Goal: Information Seeking & Learning: Learn about a topic

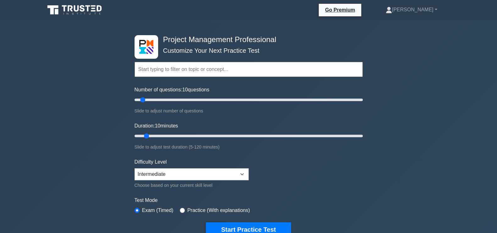
click at [411, 74] on div "Project Management Professional Customize Your Next Practice Test Topics Scope …" at bounding box center [248, 218] width 497 height 396
click at [172, 103] on input "Number of questions: 10 questions" at bounding box center [249, 100] width 228 height 8
type input "30"
click at [165, 100] on input "Number of questions: 30 questions" at bounding box center [249, 100] width 228 height 8
click at [171, 137] on input "Duration: 20 minutes" at bounding box center [249, 136] width 228 height 8
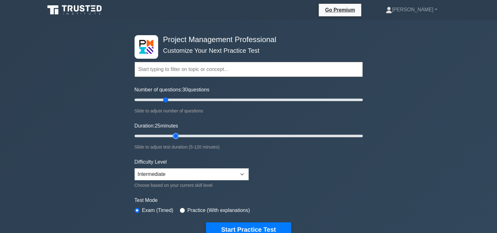
click at [175, 137] on input "Duration: 25 minutes" at bounding box center [249, 136] width 228 height 8
click at [181, 135] on input "Duration: 25 minutes" at bounding box center [249, 136] width 228 height 8
type input "30"
click at [182, 135] on input "Duration: 25 minutes" at bounding box center [249, 136] width 228 height 8
click at [252, 226] on button "Start Practice Test" at bounding box center [248, 230] width 85 height 14
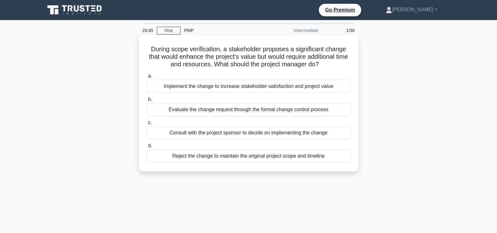
click at [279, 109] on div "Evaluate the change request through the formal change control process" at bounding box center [249, 109] width 204 height 13
click at [147, 102] on input "b. Evaluate the change request through the formal change control process" at bounding box center [147, 100] width 0 height 4
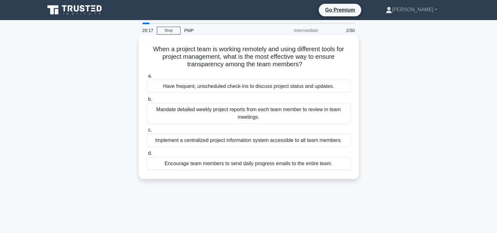
click at [248, 138] on div "Implement a centralized project information system accessible to all team membe…" at bounding box center [249, 140] width 204 height 13
click at [147, 132] on input "c. Implement a centralized project information system accessible to all team me…" at bounding box center [147, 130] width 0 height 4
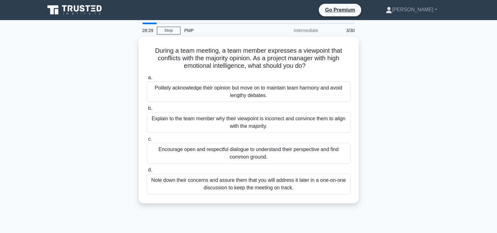
scroll to position [5, 0]
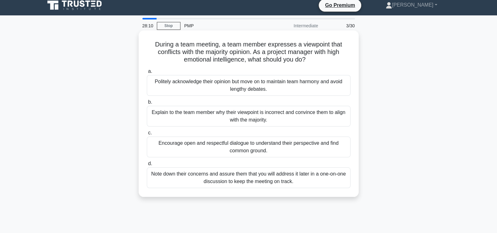
click at [301, 145] on div "Encourage open and respectful dialogue to understand their perspective and find…" at bounding box center [249, 147] width 204 height 21
click at [147, 135] on input "c. Encourage open and respectful dialogue to understand their perspective and f…" at bounding box center [147, 133] width 0 height 4
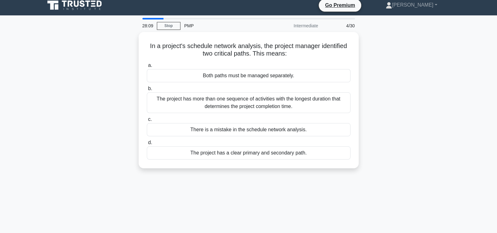
scroll to position [0, 0]
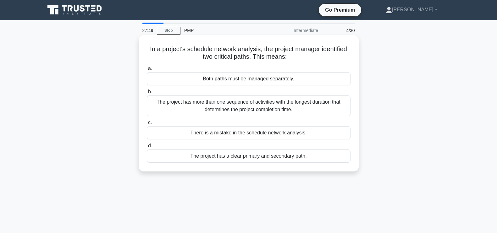
click at [284, 106] on div "The project has more than one sequence of activities with the longest duration …" at bounding box center [249, 106] width 204 height 21
click at [147, 94] on input "b. The project has more than one sequence of activities with the longest durati…" at bounding box center [147, 92] width 0 height 4
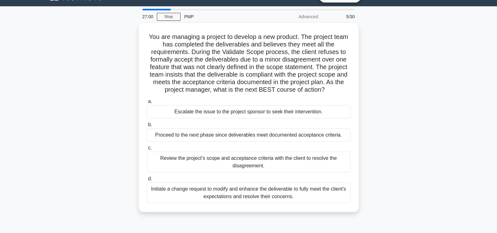
scroll to position [11, 0]
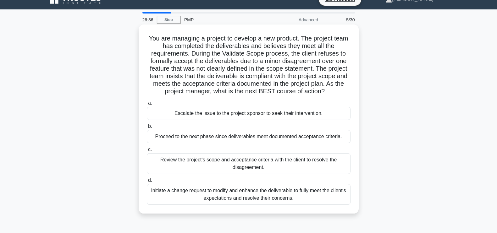
click at [301, 163] on div "Review the project's scope and acceptance criteria with the client to resolve t…" at bounding box center [249, 164] width 204 height 21
click at [147, 152] on input "c. Review the project's scope and acceptance criteria with the client to resolv…" at bounding box center [147, 150] width 0 height 4
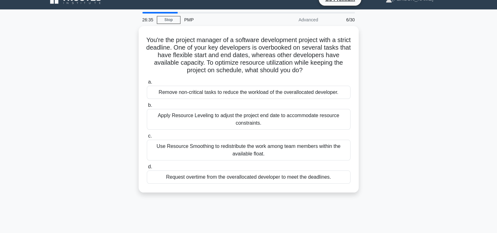
scroll to position [0, 0]
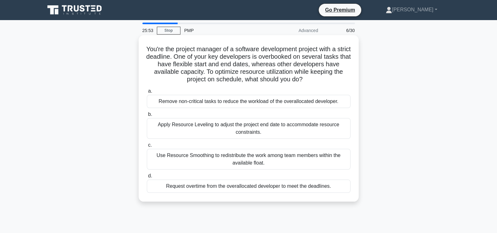
click at [260, 161] on div "Use Resource Smoothing to redistribute the work among team members within the a…" at bounding box center [249, 159] width 204 height 21
click at [147, 148] on input "c. Use Resource Smoothing to redistribute the work among team members within th…" at bounding box center [147, 145] width 0 height 4
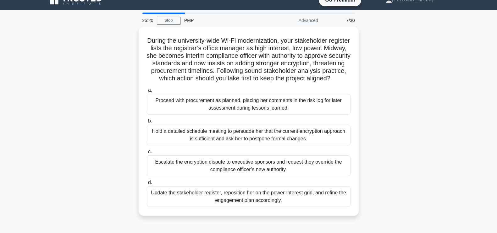
scroll to position [15, 0]
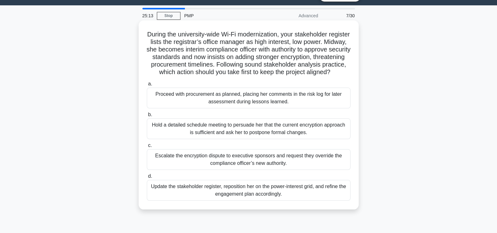
click at [295, 198] on div "Update the stakeholder register, reposition her on the power-interest grid, and…" at bounding box center [249, 190] width 204 height 21
click at [147, 179] on input "d. Update the stakeholder register, reposition her on the power-interest grid, …" at bounding box center [147, 177] width 0 height 4
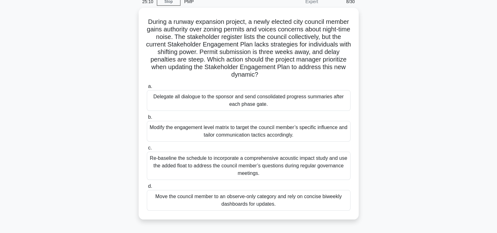
scroll to position [31, 0]
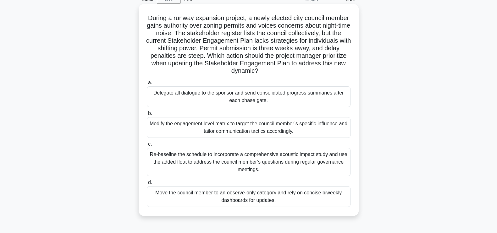
click at [307, 124] on div "Modify the engagement level matrix to target the council member’s specific infl…" at bounding box center [249, 127] width 204 height 21
click at [147, 116] on input "b. Modify the engagement level matrix to target the council member’s specific i…" at bounding box center [147, 114] width 0 height 4
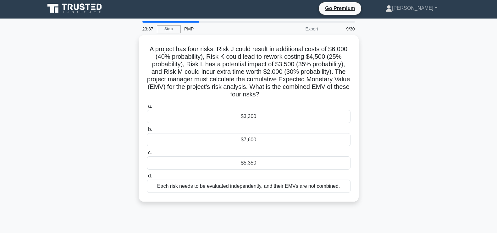
scroll to position [0, 0]
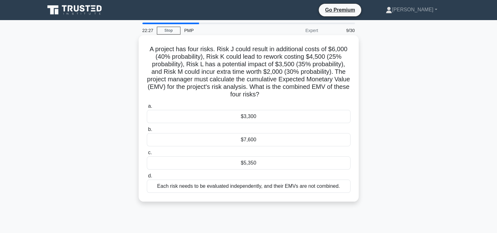
click at [343, 168] on div "$5,350" at bounding box center [249, 163] width 204 height 13
click at [147, 155] on input "c. $5,350" at bounding box center [147, 153] width 0 height 4
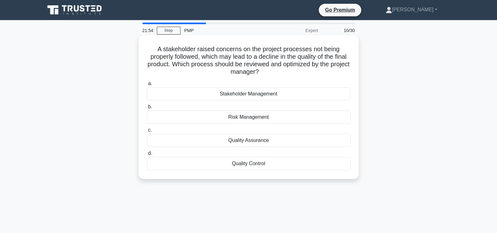
click at [154, 52] on h5 "A stakeholder raised concerns on the project processes not being properly follo…" at bounding box center [248, 60] width 205 height 31
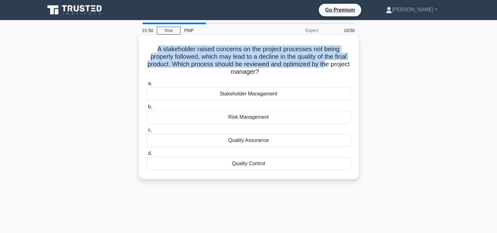
drag, startPoint x: 156, startPoint y: 48, endPoint x: 338, endPoint y: 66, distance: 182.7
click at [338, 66] on h5 "A stakeholder raised concerns on the project processes not being properly follo…" at bounding box center [248, 60] width 205 height 31
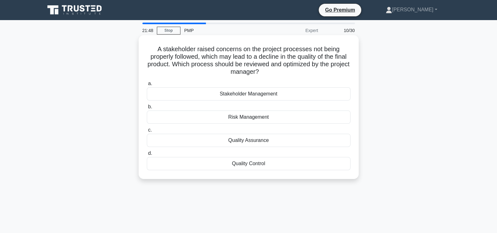
click at [285, 75] on h5 "A stakeholder raised concerns on the project processes not being properly follo…" at bounding box center [248, 60] width 205 height 31
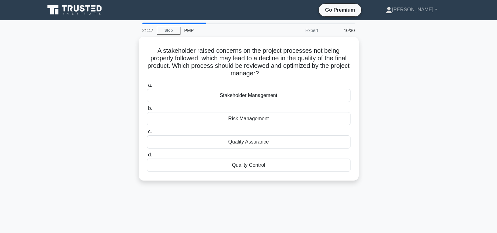
drag, startPoint x: 283, startPoint y: 74, endPoint x: 126, endPoint y: 40, distance: 160.7
click at [126, 40] on div "A stakeholder raised concerns on the project processes not being properly follo…" at bounding box center [248, 113] width 415 height 152
click at [110, 59] on div "A stakeholder raised concerns on the project processes not being properly follo…" at bounding box center [248, 113] width 415 height 152
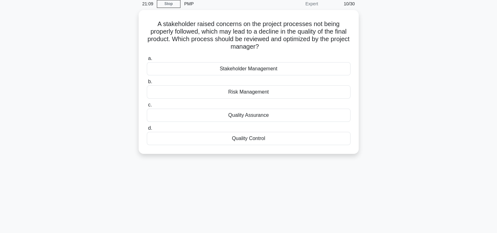
scroll to position [25, 0]
drag, startPoint x: 156, startPoint y: 21, endPoint x: 287, endPoint y: 51, distance: 133.6
click at [287, 51] on div "A stakeholder raised concerns on the project processes not being properly follo…" at bounding box center [248, 81] width 215 height 139
click at [288, 49] on h5 "A stakeholder raised concerns on the project processes not being properly follo…" at bounding box center [248, 35] width 205 height 31
drag, startPoint x: 157, startPoint y: 22, endPoint x: 296, endPoint y: 44, distance: 140.5
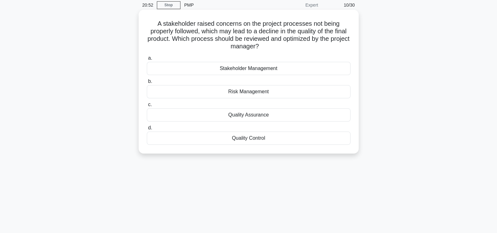
click at [296, 44] on h5 "A stakeholder raised concerns on the project processes not being properly follo…" at bounding box center [248, 35] width 205 height 31
click at [294, 47] on h5 "A stakeholder raised concerns on the project processes not being properly follo…" at bounding box center [248, 35] width 205 height 31
drag, startPoint x: 289, startPoint y: 46, endPoint x: 149, endPoint y: 19, distance: 142.7
click at [149, 19] on div "A stakeholder raised concerns on the project processes not being properly follo…" at bounding box center [248, 81] width 215 height 139
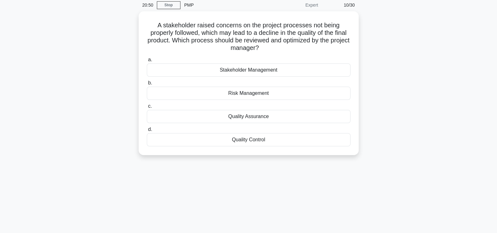
click at [126, 32] on div "A stakeholder raised concerns on the project processes not being properly follo…" at bounding box center [248, 87] width 415 height 152
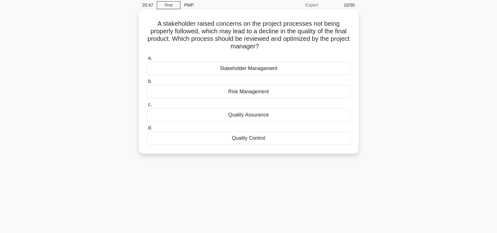
drag, startPoint x: 154, startPoint y: 23, endPoint x: 279, endPoint y: 47, distance: 127.0
click at [279, 47] on h5 "A stakeholder raised concerns on the project processes not being properly follo…" at bounding box center [248, 35] width 205 height 31
click at [284, 49] on h5 "A stakeholder raised concerns on the project processes not being properly follo…" at bounding box center [248, 35] width 205 height 31
drag, startPoint x: 156, startPoint y: 23, endPoint x: 299, endPoint y: 45, distance: 144.8
click at [299, 45] on h5 "A stakeholder raised concerns on the project processes not being properly follo…" at bounding box center [248, 35] width 205 height 31
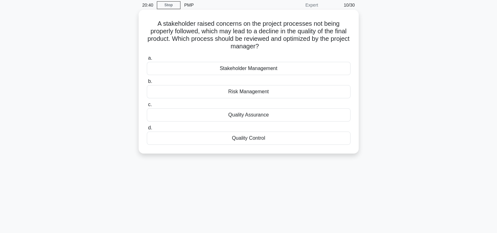
click at [299, 48] on h5 "A stakeholder raised concerns on the project processes not being properly follo…" at bounding box center [248, 35] width 205 height 31
drag, startPoint x: 153, startPoint y: 26, endPoint x: 287, endPoint y: 45, distance: 135.7
click at [287, 45] on h5 "A stakeholder raised concerns on the project processes not being properly follo…" at bounding box center [248, 35] width 205 height 31
click at [291, 48] on h5 "A stakeholder raised concerns on the project processes not being properly follo…" at bounding box center [248, 35] width 205 height 31
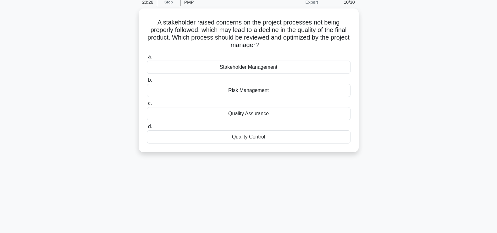
scroll to position [25, 0]
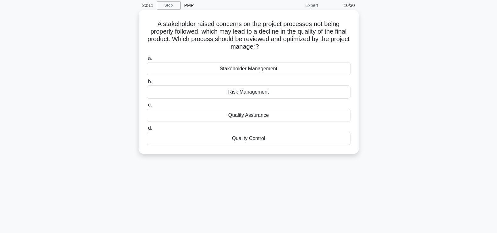
click at [257, 115] on div "Quality Assurance" at bounding box center [249, 115] width 204 height 13
click at [147, 107] on input "c. Quality Assurance" at bounding box center [147, 105] width 0 height 4
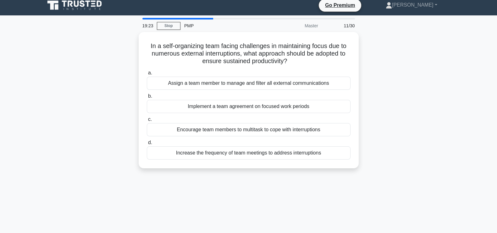
scroll to position [0, 0]
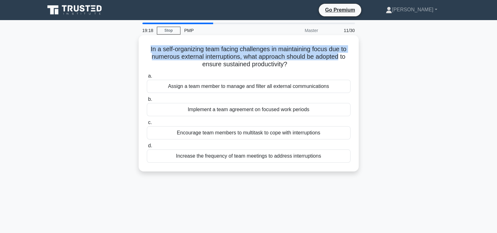
drag, startPoint x: 147, startPoint y: 49, endPoint x: 340, endPoint y: 57, distance: 193.3
click at [340, 57] on h5 "In a self-organizing team facing challenges in maintaining focus due to numerou…" at bounding box center [248, 56] width 205 height 23
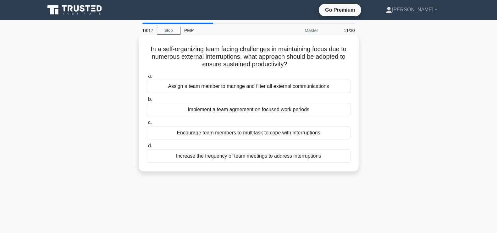
click at [307, 63] on h5 "In a self-organizing team facing challenges in maintaining focus due to numerou…" at bounding box center [248, 56] width 205 height 23
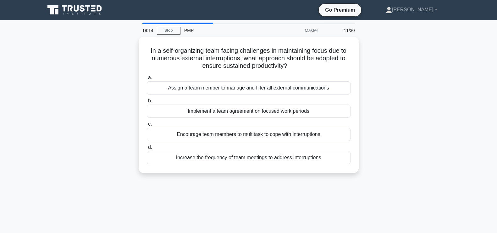
drag, startPoint x: 320, startPoint y: 66, endPoint x: 137, endPoint y: 51, distance: 184.3
click at [137, 51] on div "In a self-organizing team facing challenges in maintaining focus due to numerou…" at bounding box center [248, 109] width 415 height 144
click at [407, 70] on div "In a self-organizing team facing challenges in maintaining focus due to numerou…" at bounding box center [248, 109] width 415 height 144
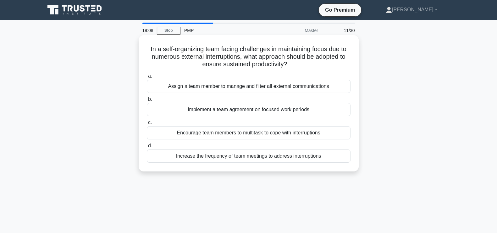
drag, startPoint x: 278, startPoint y: 49, endPoint x: 299, endPoint y: 62, distance: 24.0
click at [299, 62] on h5 "In a self-organizing team facing challenges in maintaining focus due to numerou…" at bounding box center [248, 56] width 205 height 23
click at [310, 69] on div "In a self-organizing team facing challenges in maintaining focus due to numerou…" at bounding box center [248, 103] width 215 height 131
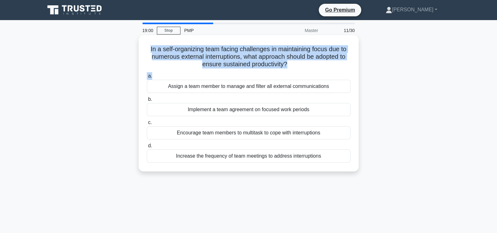
drag, startPoint x: 146, startPoint y: 46, endPoint x: 299, endPoint y: 71, distance: 154.3
click at [299, 71] on div "In a self-organizing team facing challenges in maintaining focus due to numerou…" at bounding box center [248, 103] width 215 height 131
click at [311, 66] on h5 "In a self-organizing team facing challenges in maintaining focus due to numerou…" at bounding box center [248, 56] width 205 height 23
drag, startPoint x: 148, startPoint y: 47, endPoint x: 280, endPoint y: 61, distance: 132.2
click at [280, 61] on h5 "In a self-organizing team facing challenges in maintaining focus due to numerou…" at bounding box center [248, 56] width 205 height 23
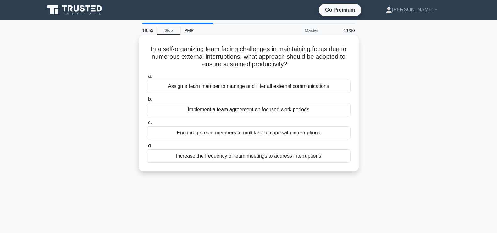
click at [294, 62] on icon ".spinner_0XTQ{transform-origin:center;animation:spinner_y6GP .75s linear infini…" at bounding box center [292, 65] width 8 height 8
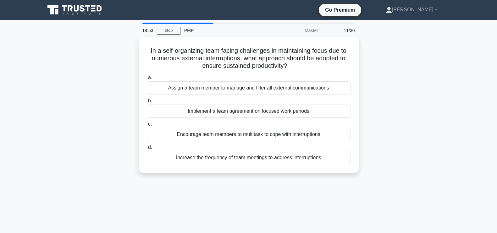
drag, startPoint x: 283, startPoint y: 64, endPoint x: 137, endPoint y: 40, distance: 147.9
click at [137, 40] on div "In a self-organizing team facing challenges in maintaining focus due to numerou…" at bounding box center [248, 109] width 415 height 144
click at [393, 71] on div "In a self-organizing team facing challenges in maintaining focus due to numerou…" at bounding box center [248, 109] width 415 height 144
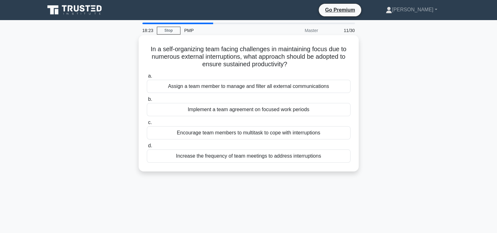
click at [263, 110] on div "Implement a team agreement on focused work periods" at bounding box center [249, 109] width 204 height 13
click at [147, 102] on input "b. Implement a team agreement on focused work periods" at bounding box center [147, 100] width 0 height 4
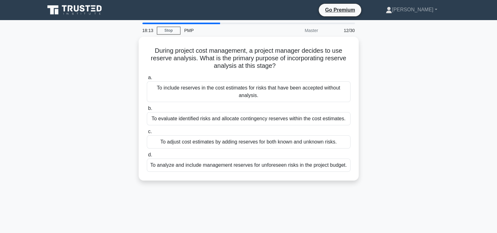
scroll to position [8, 0]
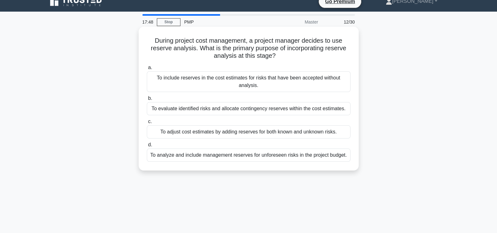
click at [243, 132] on div "To adjust cost estimates by adding reserves for both known and unknown risks." at bounding box center [249, 132] width 204 height 13
click at [147, 124] on input "c. To adjust cost estimates by adding reserves for both known and unknown risks." at bounding box center [147, 122] width 0 height 4
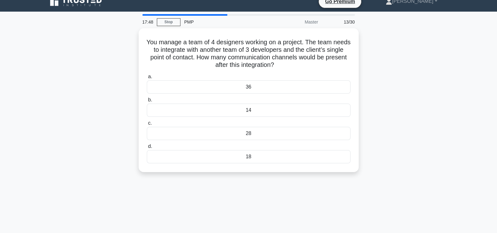
scroll to position [0, 0]
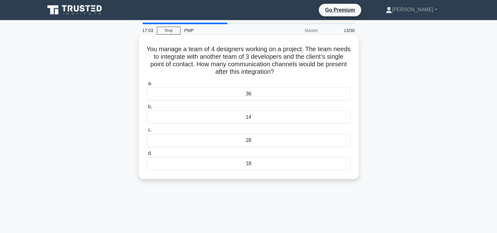
click at [277, 119] on div "14" at bounding box center [249, 117] width 204 height 13
click at [147, 109] on input "b. 14" at bounding box center [147, 107] width 0 height 4
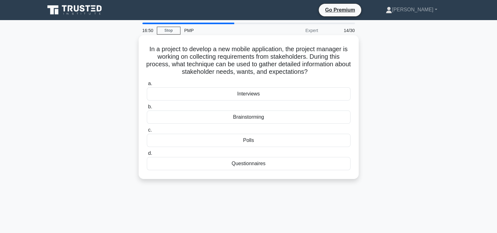
click at [334, 93] on div "Interviews" at bounding box center [249, 93] width 204 height 13
click at [147, 86] on input "a. Interviews" at bounding box center [147, 84] width 0 height 4
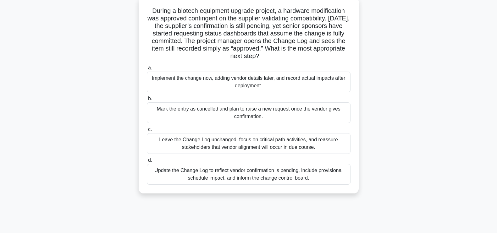
scroll to position [39, 0]
click at [179, 173] on div "Update the Change Log to reflect vendor confirmation is pending, include provis…" at bounding box center [249, 174] width 204 height 21
click at [147, 162] on input "d. Update the Change Log to reflect vendor confirmation is pending, include pro…" at bounding box center [147, 160] width 0 height 4
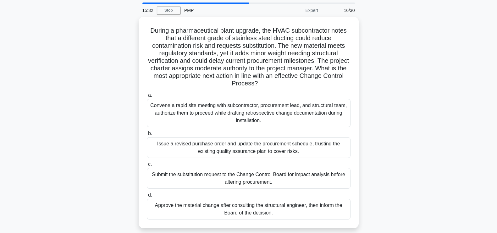
scroll to position [20, 0]
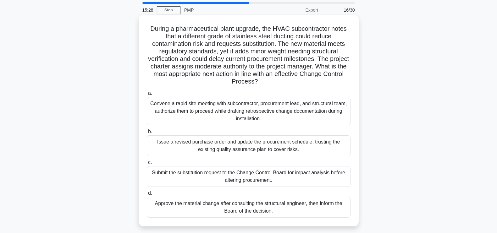
click at [290, 176] on div "Submit the substitution request to the Change Control Board for impact analysis…" at bounding box center [249, 176] width 204 height 21
click at [147, 165] on input "c. Submit the substitution request to the Change Control Board for impact analy…" at bounding box center [147, 163] width 0 height 4
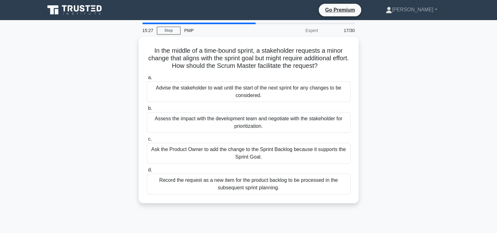
scroll to position [0, 0]
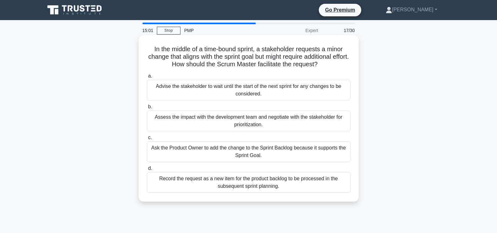
click at [294, 92] on div "Advise the stakeholder to wait until the start of the next sprint for any chang…" at bounding box center [249, 90] width 204 height 21
click at [147, 78] on input "a. Advise the stakeholder to wait until the start of the next sprint for any ch…" at bounding box center [147, 76] width 0 height 4
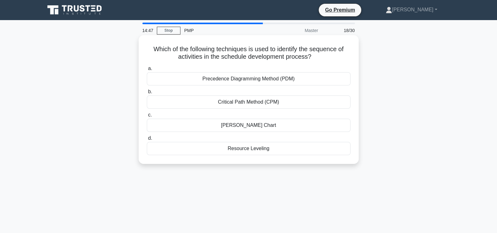
drag, startPoint x: 319, startPoint y: 60, endPoint x: 145, endPoint y: 47, distance: 174.4
click at [145, 47] on div "Which of the following techniques is used to identify the sequence of activitie…" at bounding box center [248, 100] width 215 height 124
copy h5 "Which of the following techniques is used to identify the sequence of activitie…"
click at [260, 104] on div "Critical Path Method (CPM)" at bounding box center [249, 102] width 204 height 13
click at [147, 94] on input "b. Critical Path Method (CPM)" at bounding box center [147, 92] width 0 height 4
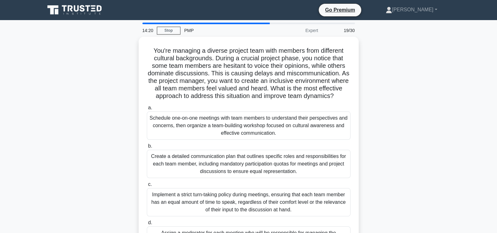
click at [443, 99] on div "You're managing a diverse project team with members from different cultural bac…" at bounding box center [248, 154] width 415 height 235
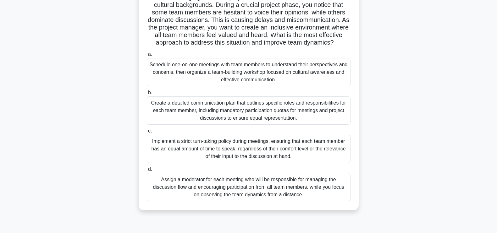
scroll to position [54, 0]
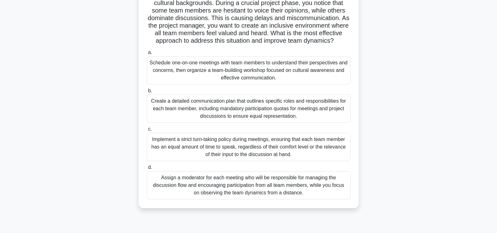
click at [283, 118] on div "Create a detailed communication plan that outlines specific roles and responsib…" at bounding box center [249, 109] width 204 height 28
click at [147, 93] on input "b. Create a detailed communication plan that outlines specific roles and respon…" at bounding box center [147, 91] width 0 height 4
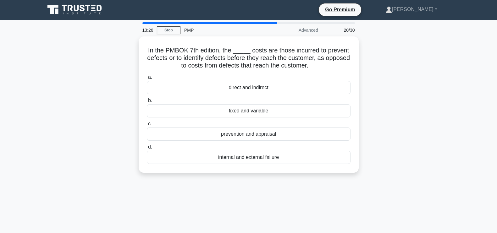
scroll to position [0, 0]
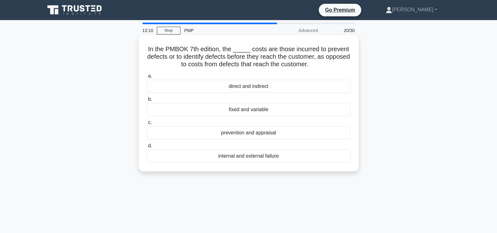
click at [283, 133] on div "prevention and appraisal" at bounding box center [249, 132] width 204 height 13
click at [147, 125] on input "c. prevention and appraisal" at bounding box center [147, 123] width 0 height 4
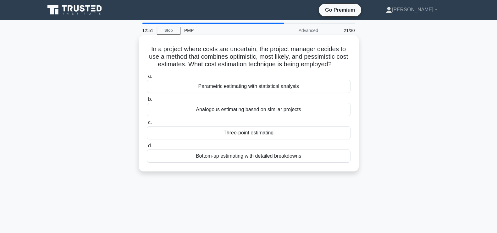
click at [276, 132] on div "Three-point estimating" at bounding box center [249, 132] width 204 height 13
click at [147, 125] on input "c. Three-point estimating" at bounding box center [147, 123] width 0 height 4
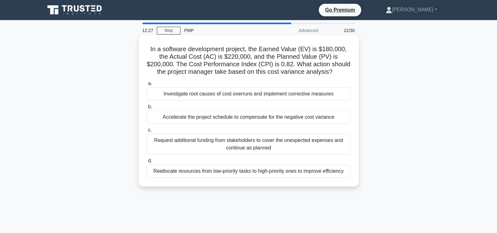
click at [288, 93] on div "Investigate root causes of cost overruns and implement corrective measures" at bounding box center [249, 93] width 204 height 13
click at [147, 86] on input "a. Investigate root causes of cost overruns and implement corrective measures" at bounding box center [147, 84] width 0 height 4
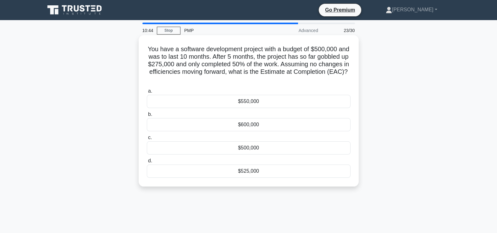
click at [280, 101] on div "$550,000" at bounding box center [249, 101] width 204 height 13
click at [147, 93] on input "a. $550,000" at bounding box center [147, 91] width 0 height 4
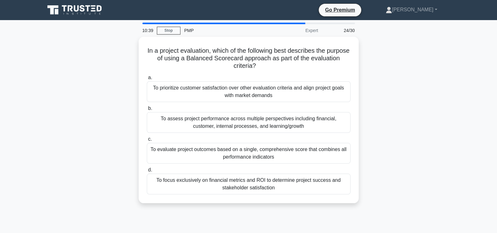
scroll to position [14, 0]
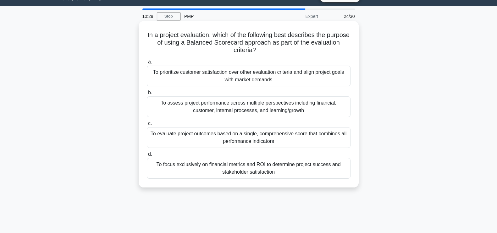
click at [269, 104] on div "To assess project performance across multiple perspectives including financial,…" at bounding box center [249, 107] width 204 height 21
click at [147, 95] on input "b. To assess project performance across multiple perspectives including financi…" at bounding box center [147, 93] width 0 height 4
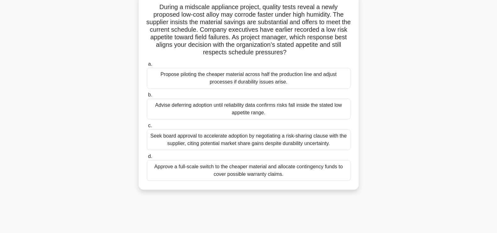
scroll to position [44, 0]
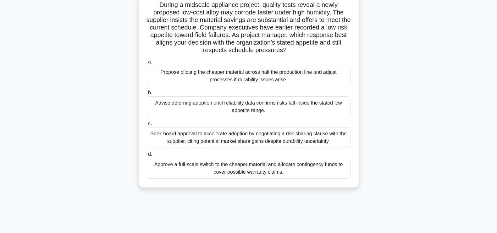
click at [277, 108] on div "Advise deferring adoption until reliability data confirms risks fall inside the…" at bounding box center [249, 107] width 204 height 21
click at [147, 95] on input "b. Advise deferring adoption until reliability data confirms risks fall inside …" at bounding box center [147, 93] width 0 height 4
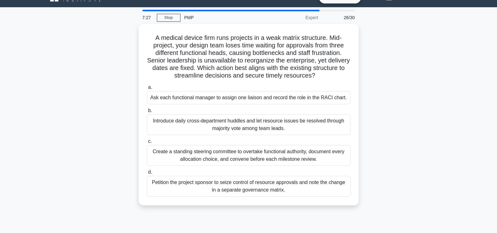
scroll to position [15, 0]
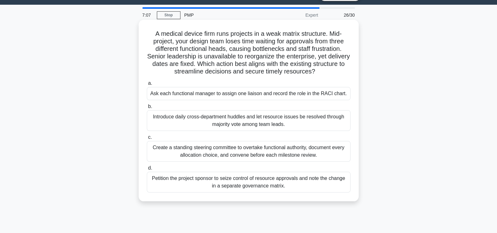
click at [220, 156] on div "Create a standing steering committee to overtake functional authority, document…" at bounding box center [249, 151] width 204 height 21
click at [147, 140] on input "c. Create a standing steering committee to overtake functional authority, docum…" at bounding box center [147, 138] width 0 height 4
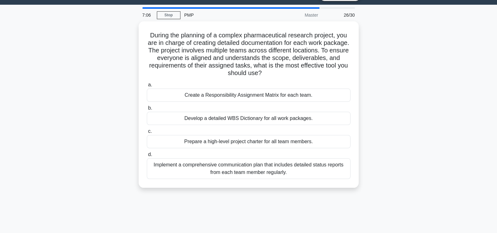
scroll to position [0, 0]
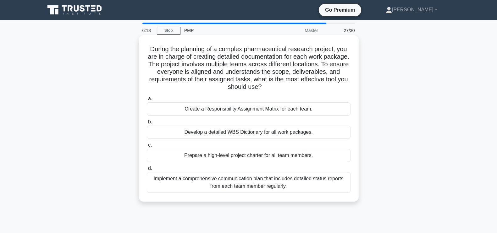
click at [310, 133] on div "Develop a detailed WBS Dictionary for all work packages." at bounding box center [249, 132] width 204 height 13
click at [147, 124] on input "b. Develop a detailed WBS Dictionary for all work packages." at bounding box center [147, 122] width 0 height 4
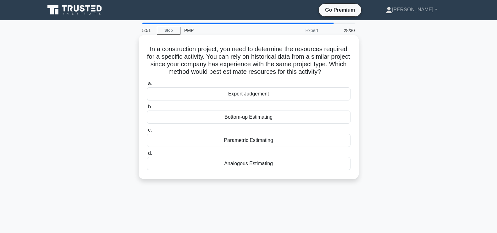
drag, startPoint x: 333, startPoint y: 73, endPoint x: 139, endPoint y: 47, distance: 196.5
click at [139, 47] on div "In a construction project, you need to determine the resources required for a s…" at bounding box center [249, 107] width 220 height 144
copy h5 "In a construction project, you need to determine the resources required for a s…"
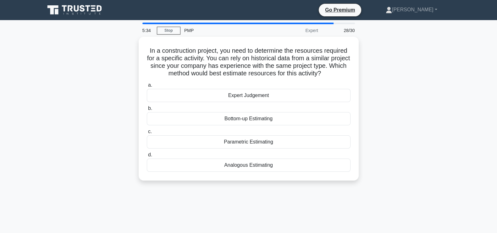
click at [431, 152] on div "In a construction project, you need to determine the resources required for a s…" at bounding box center [248, 113] width 415 height 152
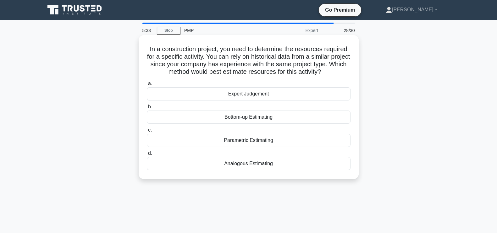
click at [257, 165] on div "Analogous Estimating" at bounding box center [249, 163] width 204 height 13
click at [147, 156] on input "d. Analogous Estimating" at bounding box center [147, 154] width 0 height 4
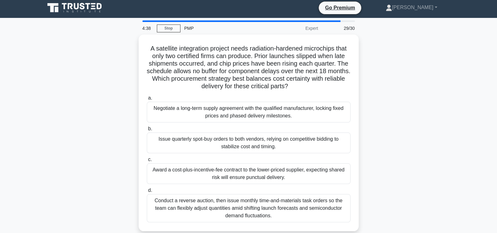
scroll to position [11, 0]
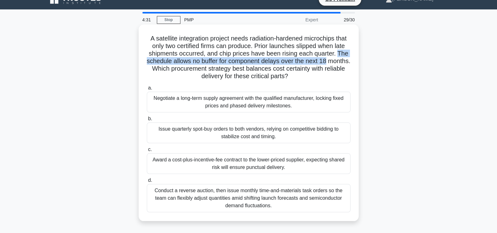
drag, startPoint x: 339, startPoint y: 53, endPoint x: 350, endPoint y: 59, distance: 12.3
click at [350, 59] on h5 "A satellite integration project needs radiation-hardened microchips that only t…" at bounding box center [248, 58] width 205 height 46
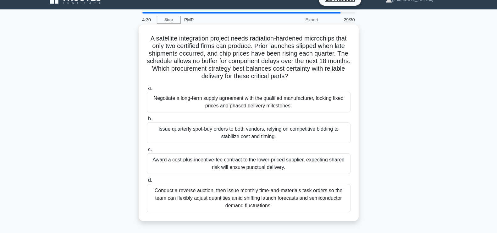
click at [166, 68] on h5 "A satellite integration project needs radiation-hardened microchips that only t…" at bounding box center [248, 58] width 205 height 46
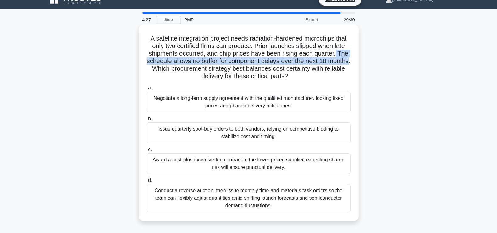
drag, startPoint x: 170, startPoint y: 69, endPoint x: 337, endPoint y: 55, distance: 167.9
click at [337, 55] on h5 "A satellite integration project needs radiation-hardened microchips that only t…" at bounding box center [248, 58] width 205 height 46
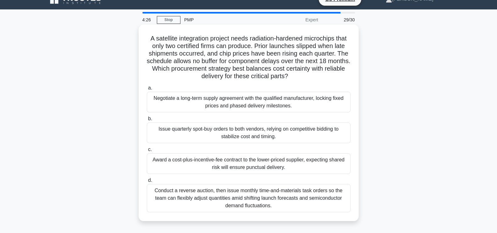
click at [337, 75] on h5 "A satellite integration project needs radiation-hardened microchips that only t…" at bounding box center [248, 58] width 205 height 46
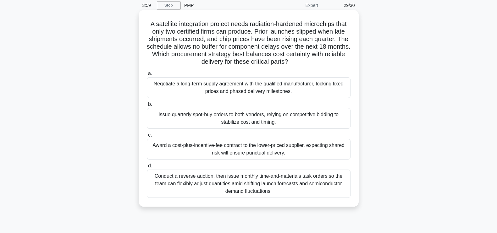
scroll to position [25, 0]
click at [266, 86] on div "Negotiate a long-term supply agreement with the qualified manufacturer, locking…" at bounding box center [249, 88] width 204 height 21
click at [147, 76] on input "a. Negotiate a long-term supply agreement with the qualified manufacturer, lock…" at bounding box center [147, 74] width 0 height 4
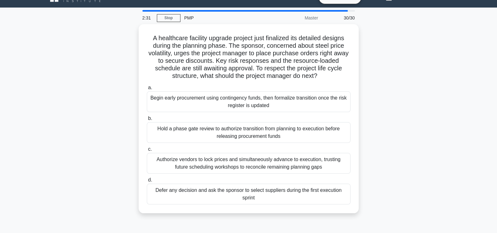
scroll to position [15, 0]
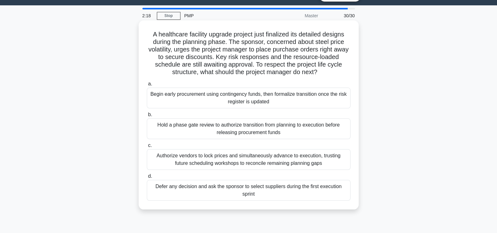
click at [259, 131] on div "Hold a phase gate review to authorize transition from planning to execution bef…" at bounding box center [249, 129] width 204 height 21
click at [147, 117] on input "b. Hold a phase gate review to authorize transition from planning to execution …" at bounding box center [147, 115] width 0 height 4
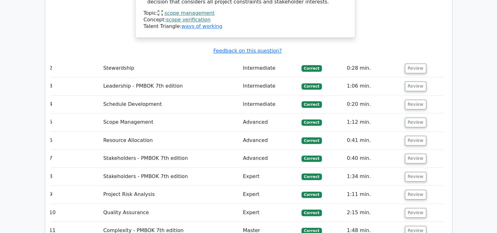
scroll to position [1126, 0]
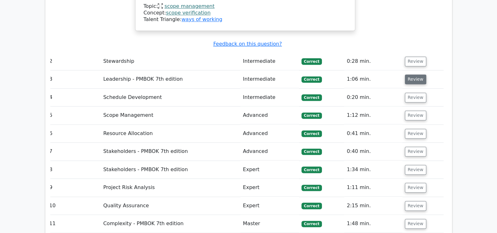
click at [415, 75] on button "Review" at bounding box center [415, 80] width 21 height 10
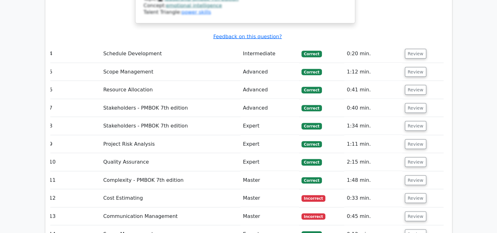
scroll to position [1538, 0]
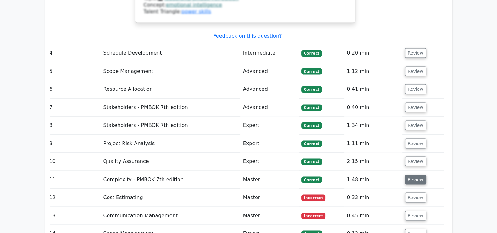
click at [412, 175] on button "Review" at bounding box center [415, 180] width 21 height 10
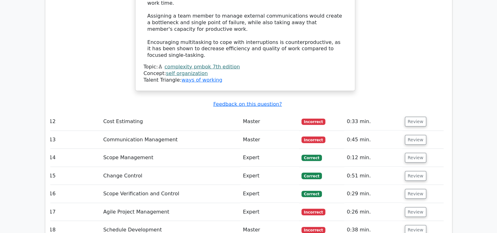
scroll to position [1922, 0]
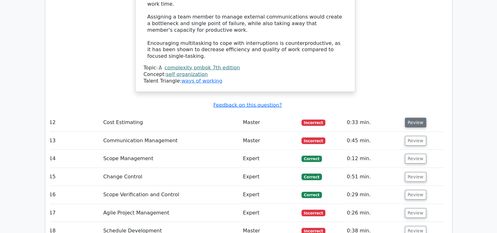
click at [409, 118] on button "Review" at bounding box center [415, 123] width 21 height 10
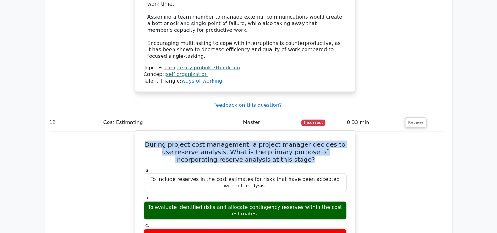
drag, startPoint x: 277, startPoint y: 72, endPoint x: 136, endPoint y: 59, distance: 142.2
copy h5 "During project cost management, a project manager decides to use reserve analys…"
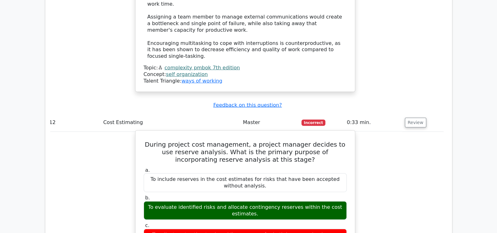
drag, startPoint x: 259, startPoint y: 128, endPoint x: 149, endPoint y: 113, distance: 110.8
click at [149, 195] on label "b. To evaluate identified risks and allocate contingency reserves within the co…" at bounding box center [245, 207] width 203 height 25
copy label "To evaluate identified risks and allocate contingency reserves within the cost …"
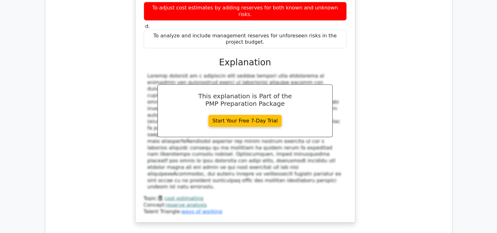
scroll to position [0, 3]
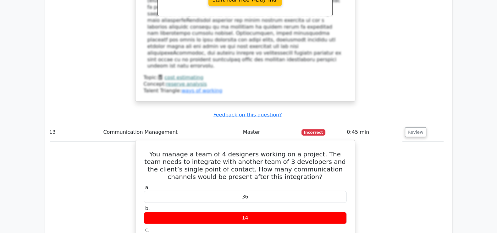
scroll to position [2273, 0]
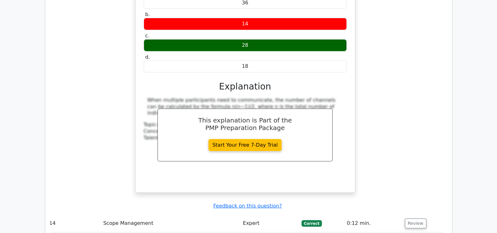
scroll to position [2469, 0]
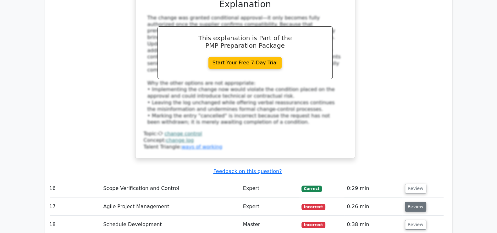
scroll to position [2904, 0]
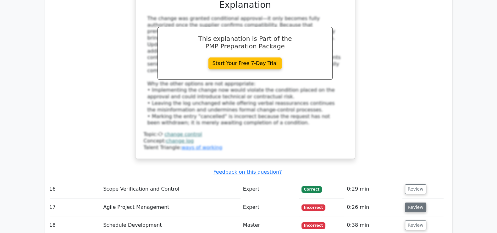
click at [422, 203] on button "Review" at bounding box center [415, 208] width 21 height 10
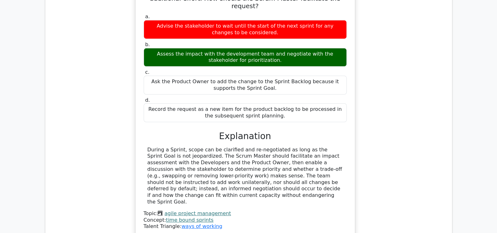
scroll to position [3152, 0]
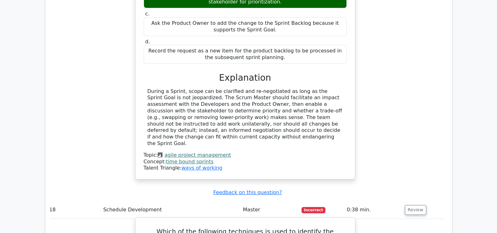
scroll to position [3212, 0]
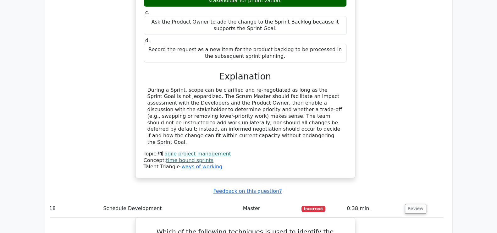
drag, startPoint x: 342, startPoint y: 87, endPoint x: 131, endPoint y: 86, distance: 211.1
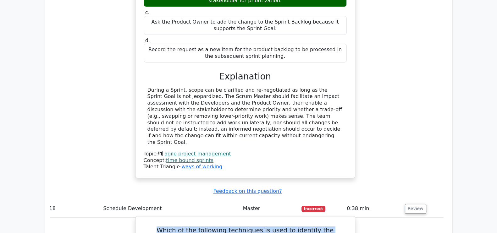
drag, startPoint x: 322, startPoint y: 89, endPoint x: 142, endPoint y: 83, distance: 181.0
copy h5 "Which of the following techniques is used to identify the sequence of activitie…"
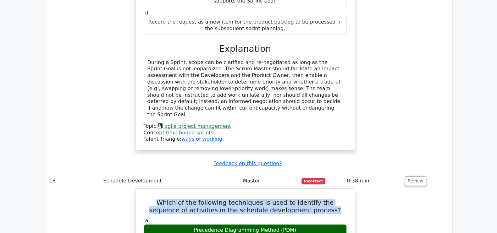
scroll to position [3240, 0]
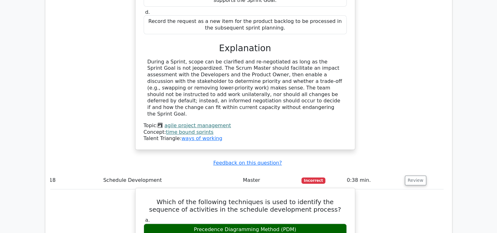
drag, startPoint x: 299, startPoint y: 78, endPoint x: 211, endPoint y: 77, distance: 87.5
click at [184, 224] on div "Precedence Diagramming Method (PDM)" at bounding box center [245, 230] width 203 height 12
copy div "Precedence Diagramming Method (PDM)"
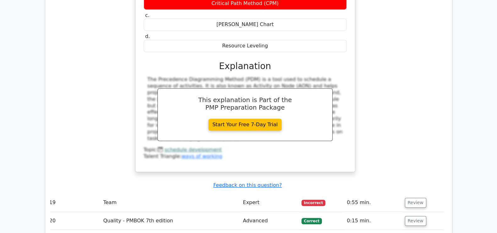
scroll to position [3490, 0]
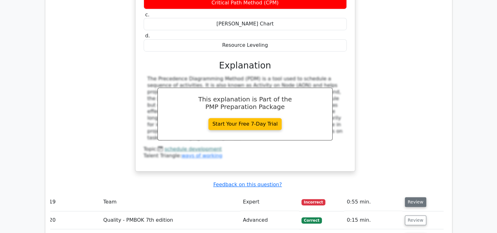
click at [408, 198] on button "Review" at bounding box center [415, 203] width 21 height 10
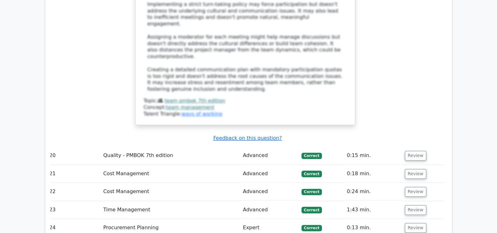
scroll to position [4019, 0]
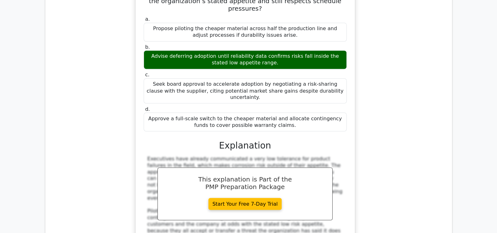
scroll to position [4386, 0]
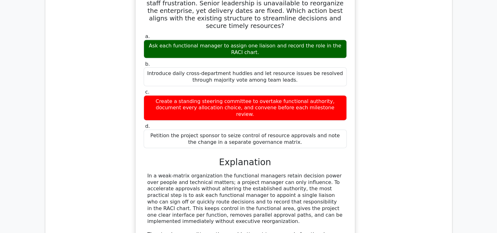
scroll to position [4722, 0]
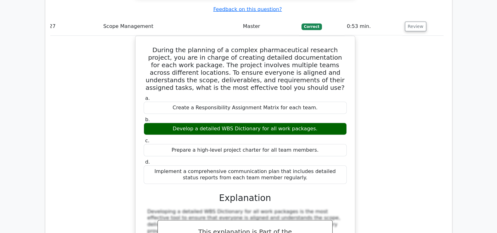
scroll to position [5068, 0]
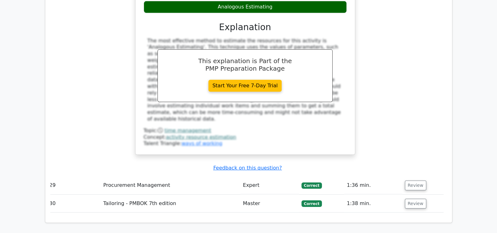
scroll to position [5584, 0]
